Goal: Transaction & Acquisition: Purchase product/service

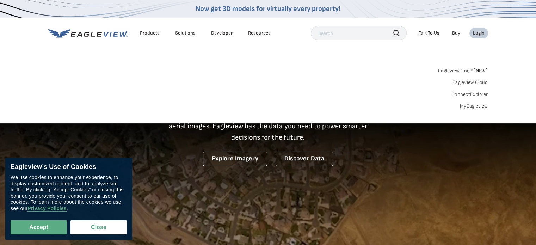
click at [470, 106] on link "MyEagleview" at bounding box center [474, 106] width 28 height 6
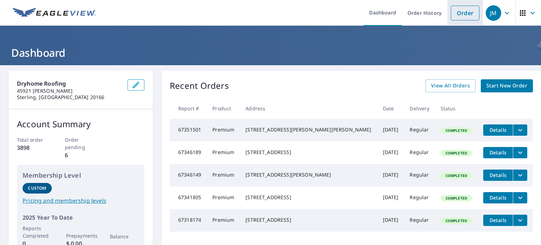
click at [456, 16] on link "Order" at bounding box center [465, 13] width 29 height 15
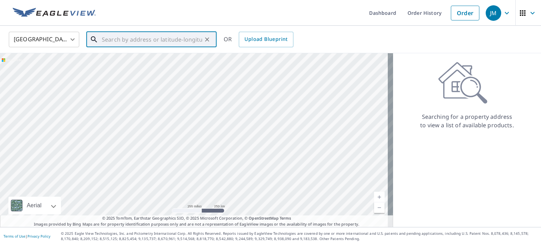
click at [158, 41] on input "text" at bounding box center [152, 40] width 100 height 20
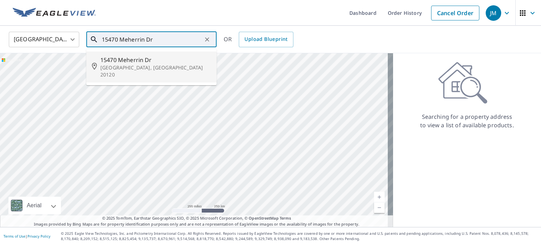
click at [125, 65] on p "Centreville, VA 20120" at bounding box center [155, 71] width 111 height 14
type input "15470 Meherrin Dr Centreville, VA 20120"
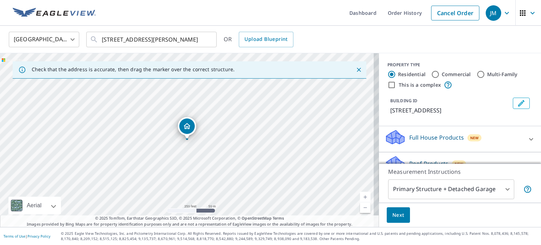
click at [360, 194] on link "Current Level 17, Zoom In" at bounding box center [365, 197] width 11 height 11
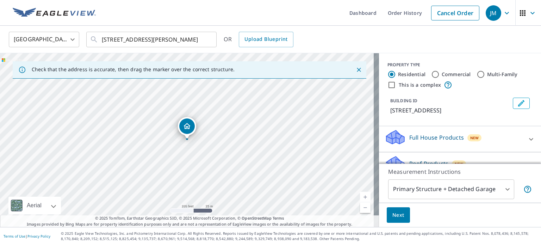
click at [360, 194] on link "Current Level 18, Zoom In" at bounding box center [365, 197] width 11 height 11
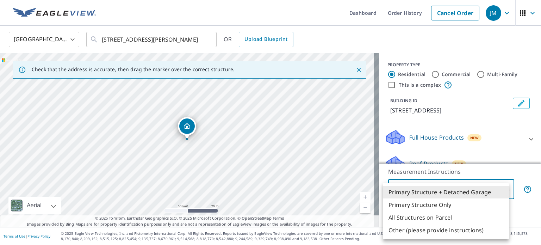
click at [403, 190] on body "JM JM Dashboard Order History Cancel Order JM United States US ​ 15470 Meherrin…" at bounding box center [270, 122] width 541 height 245
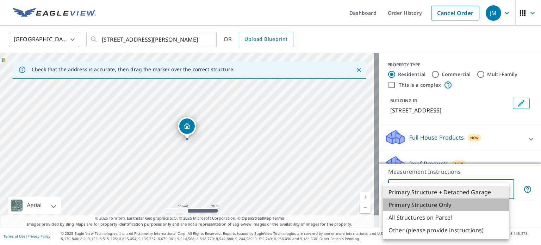
click at [401, 204] on li "Primary Structure Only" at bounding box center [446, 204] width 126 height 13
type input "2"
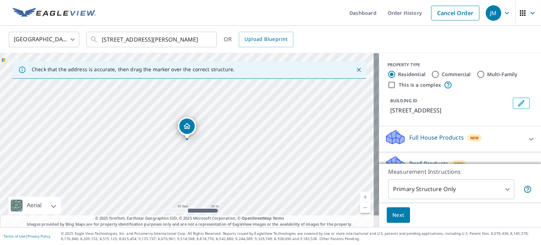
click at [400, 159] on icon at bounding box center [395, 163] width 21 height 17
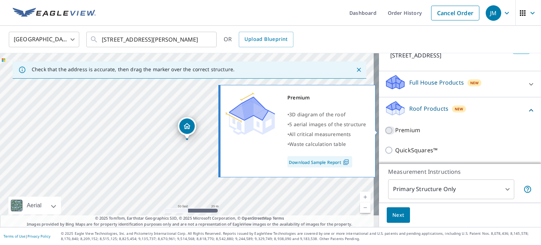
click at [385, 128] on input "Premium" at bounding box center [390, 130] width 11 height 8
checkbox input "true"
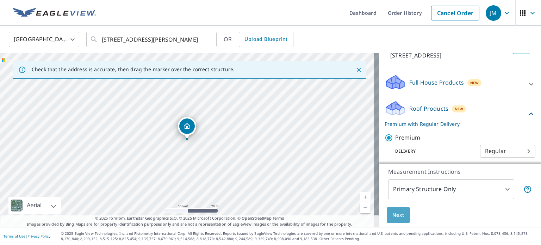
click at [393, 218] on span "Next" at bounding box center [399, 215] width 12 height 9
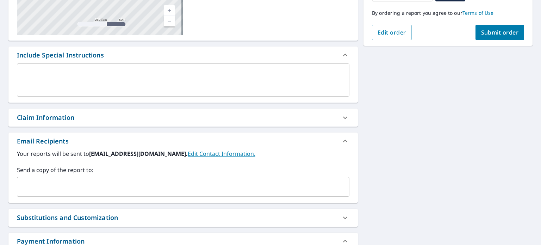
scroll to position [148, 0]
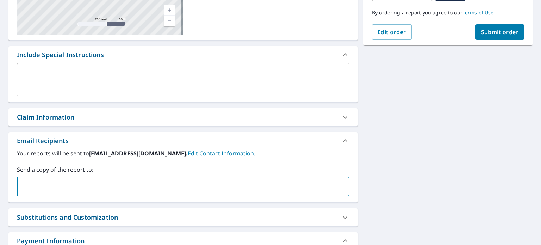
click at [207, 184] on input "text" at bounding box center [178, 186] width 316 height 13
type input "steves@dryhome.com"
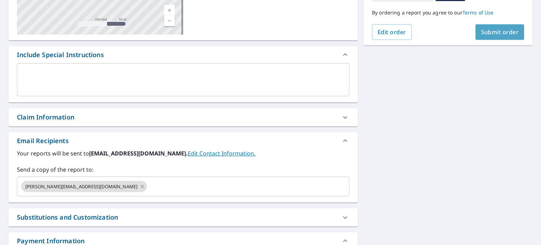
click at [481, 33] on span "Submit order" at bounding box center [500, 32] width 38 height 8
checkbox input "true"
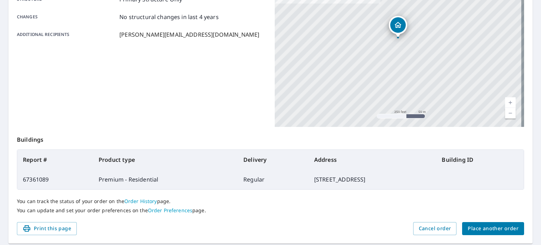
click at [505, 115] on link "Current Level 17, Zoom Out" at bounding box center [510, 113] width 11 height 11
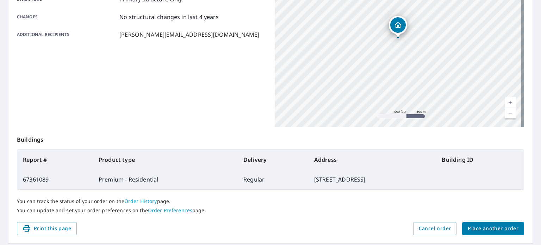
click at [505, 115] on link "Current Level 16, Zoom Out" at bounding box center [510, 113] width 11 height 11
click at [505, 115] on link "Current Level 15, Zoom Out" at bounding box center [510, 113] width 11 height 11
click at [505, 100] on link "Current Level 14, Zoom In" at bounding box center [510, 102] width 11 height 11
